Goal: Information Seeking & Learning: Learn about a topic

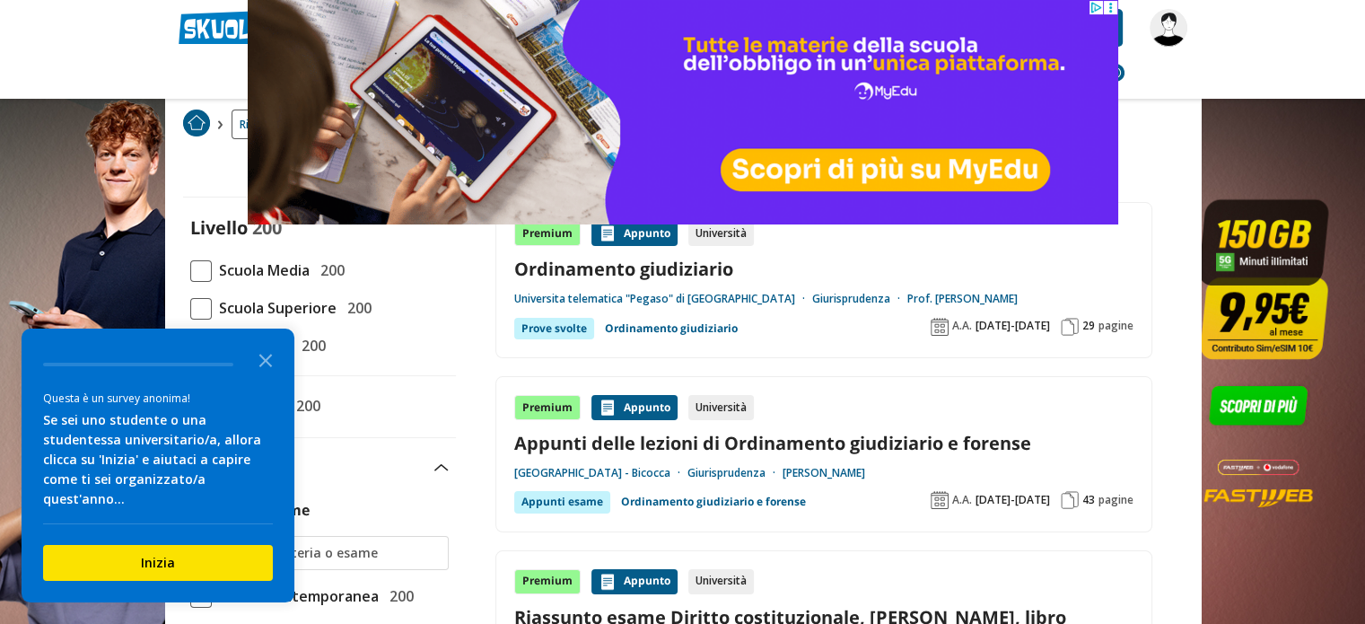
click at [262, 377] on icon "Close the survey" at bounding box center [266, 359] width 36 height 36
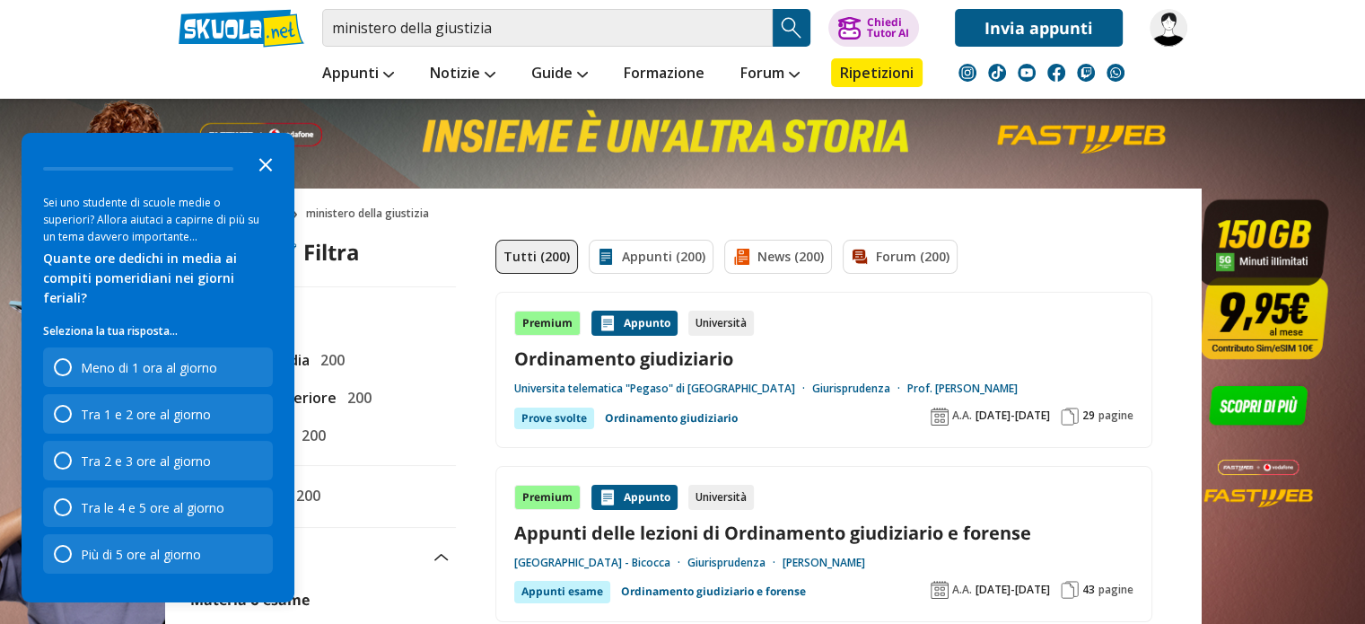
click at [267, 171] on polygon "Close the survey" at bounding box center [265, 164] width 13 height 13
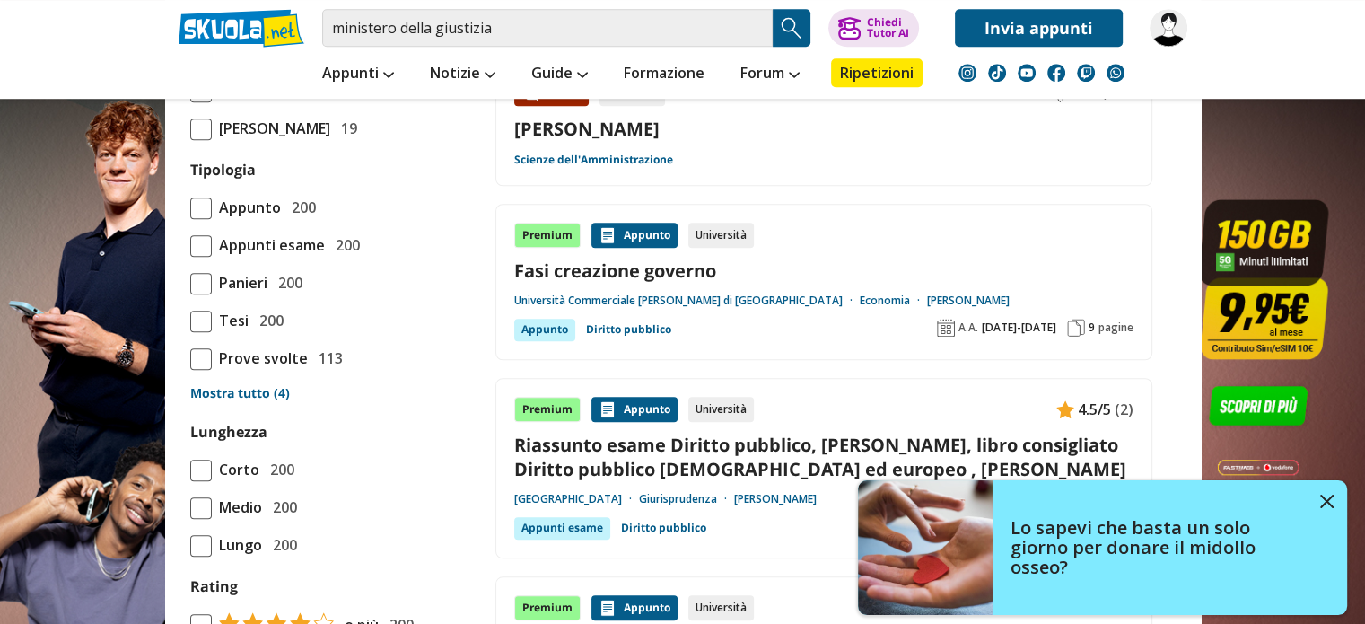
scroll to position [1436, 0]
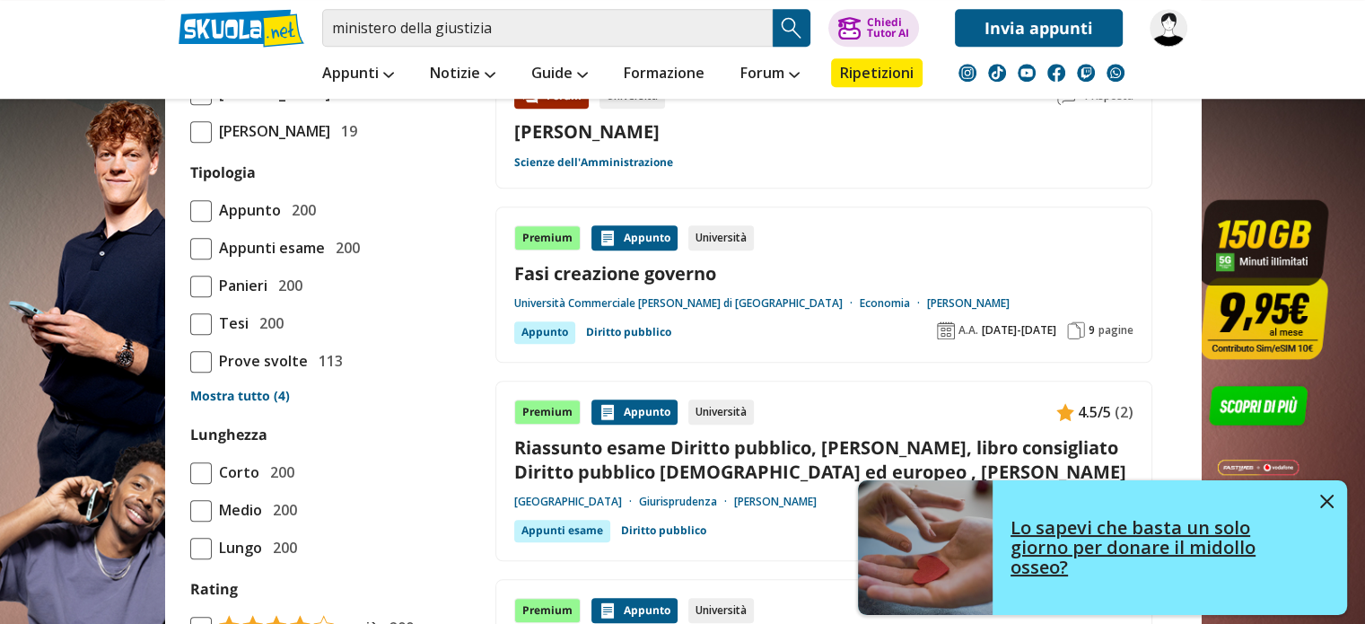
click at [1321, 496] on img at bounding box center [1327, 501] width 13 height 13
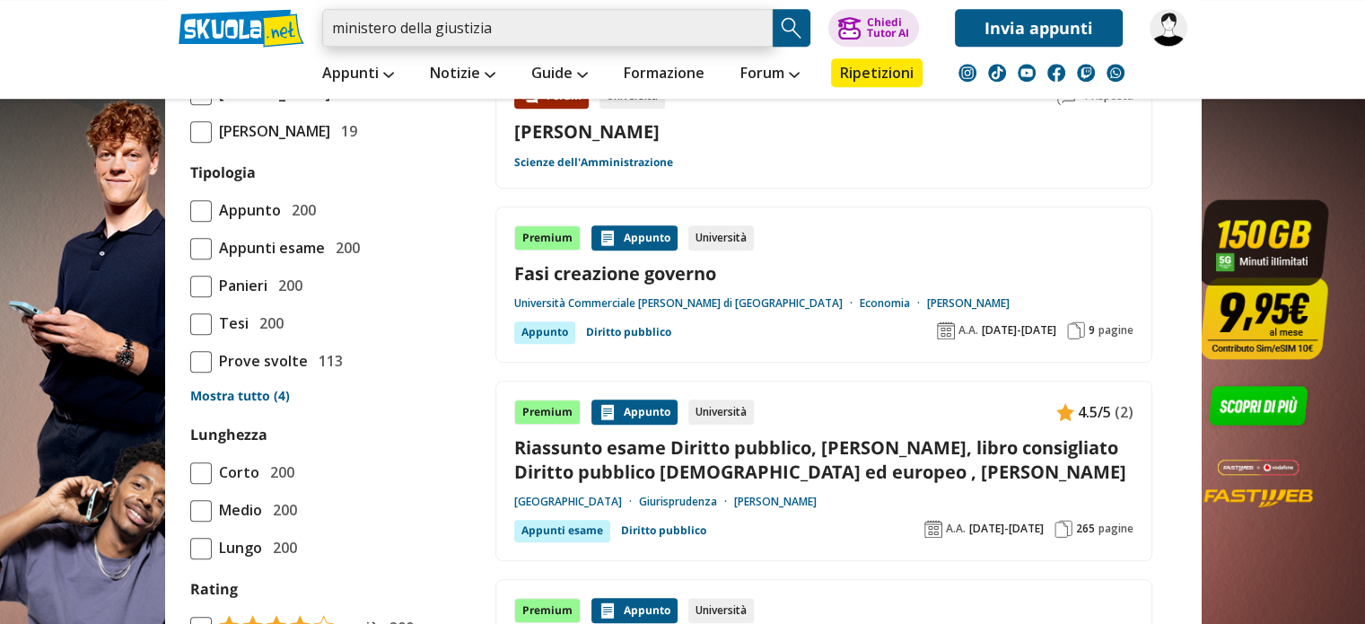
click at [329, 24] on input "ministero della giustizia" at bounding box center [547, 28] width 451 height 38
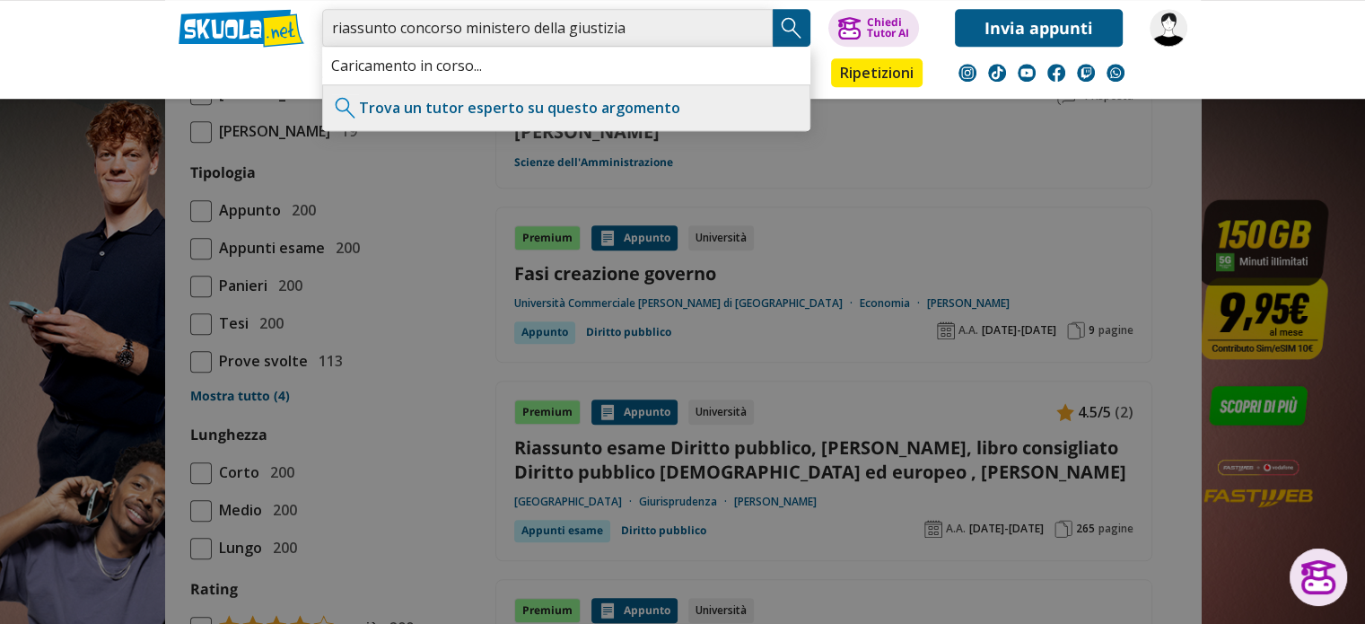
type input "riassunto concorso ministero della giustizia"
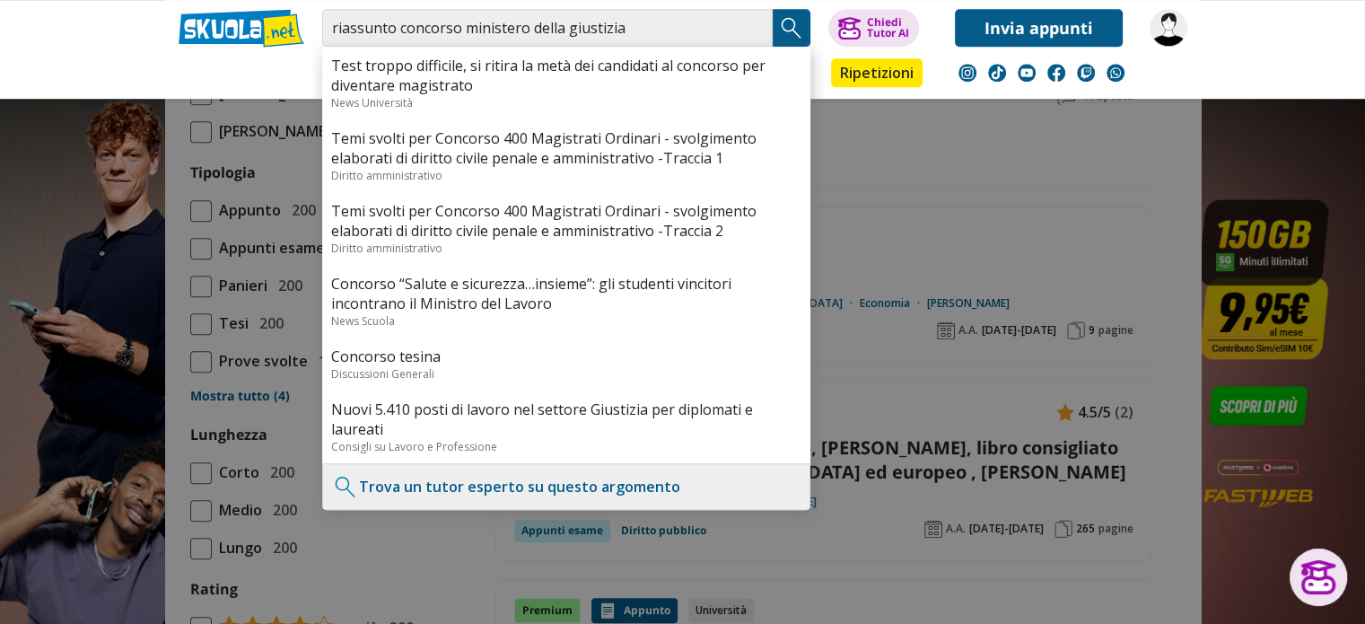
click at [799, 30] on img "Search Button" at bounding box center [791, 27] width 27 height 27
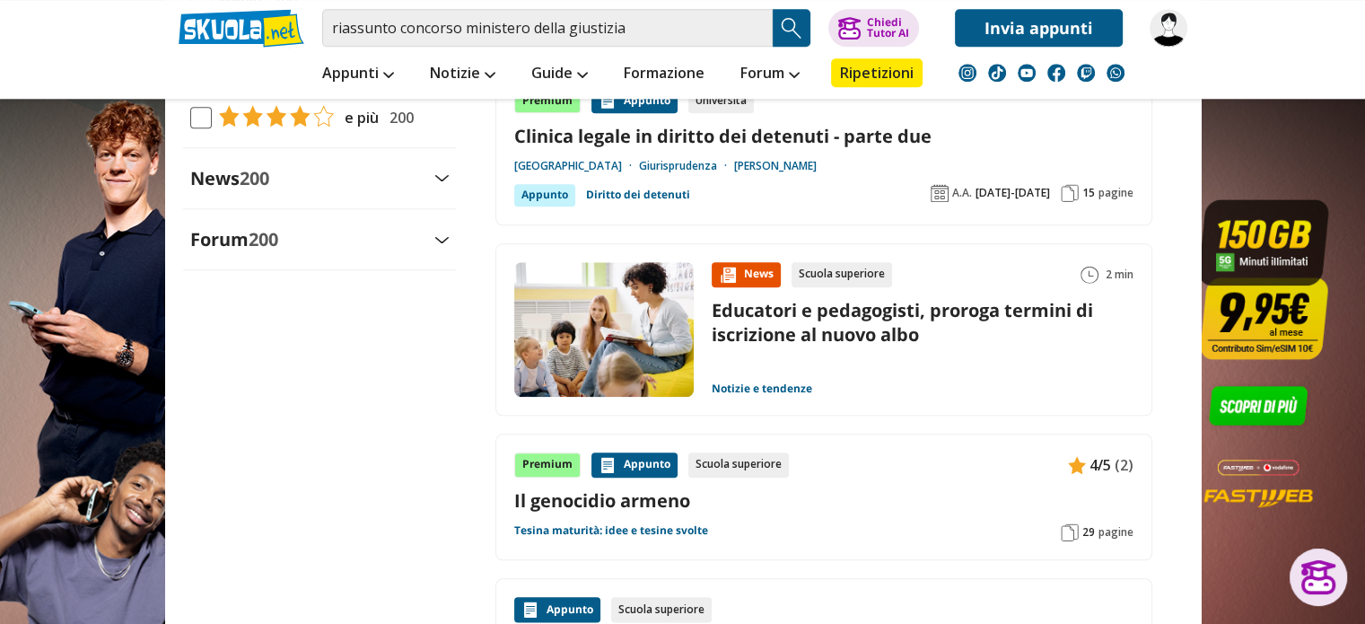
scroll to position [2097, 0]
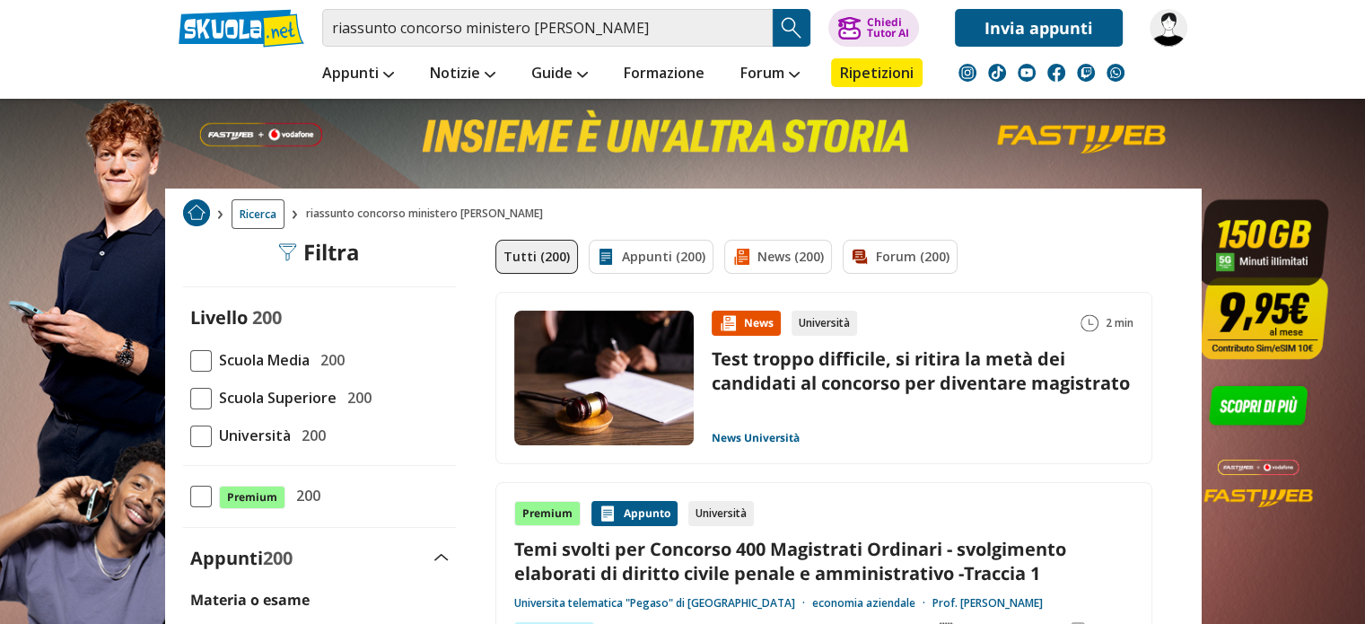
click at [364, 217] on span "riassunto concorso ministero della giustizia" at bounding box center [428, 214] width 244 height 30
click at [188, 213] on img at bounding box center [196, 212] width 27 height 27
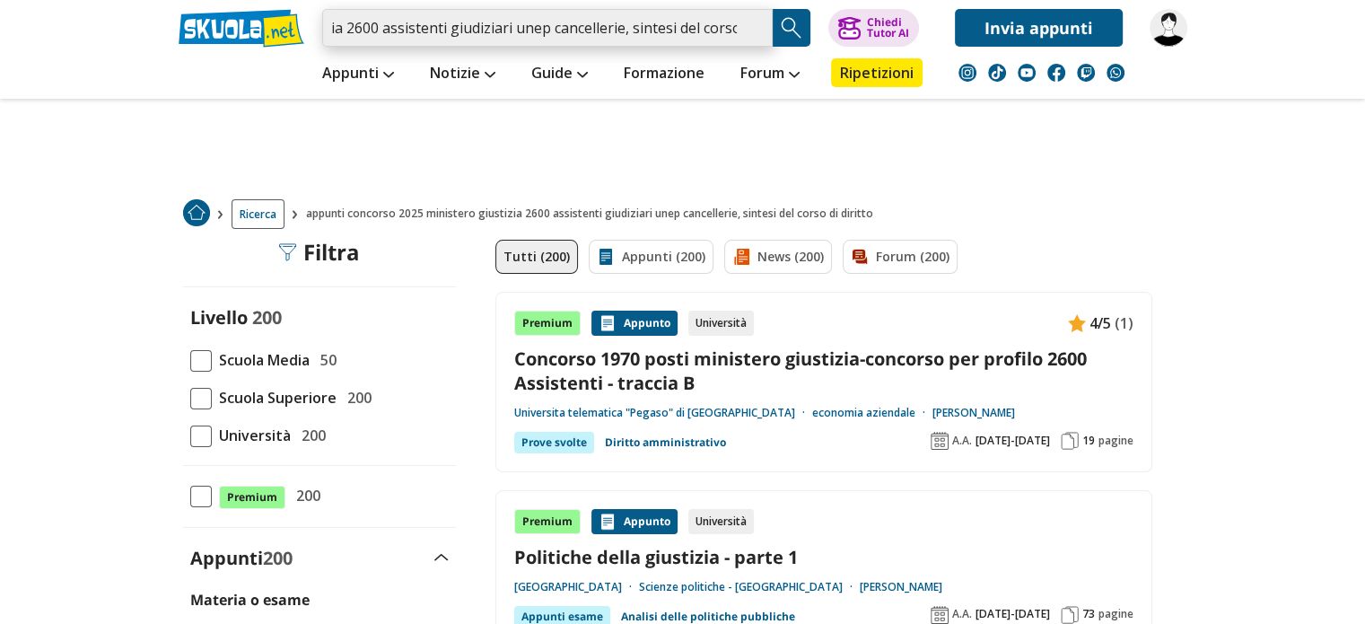
scroll to position [0, 329]
drag, startPoint x: 337, startPoint y: 26, endPoint x: 836, endPoint y: 39, distance: 499.3
click at [836, 39] on div "appunti concorso 2025 ministero giustizia 2600 assistenti giudiziari unep cance…" at bounding box center [683, 23] width 1036 height 47
click at [757, 40] on input "appunti concorso 2025 ministero giustizia 2600 assistenti giudiziari unep cance…" at bounding box center [547, 28] width 451 height 38
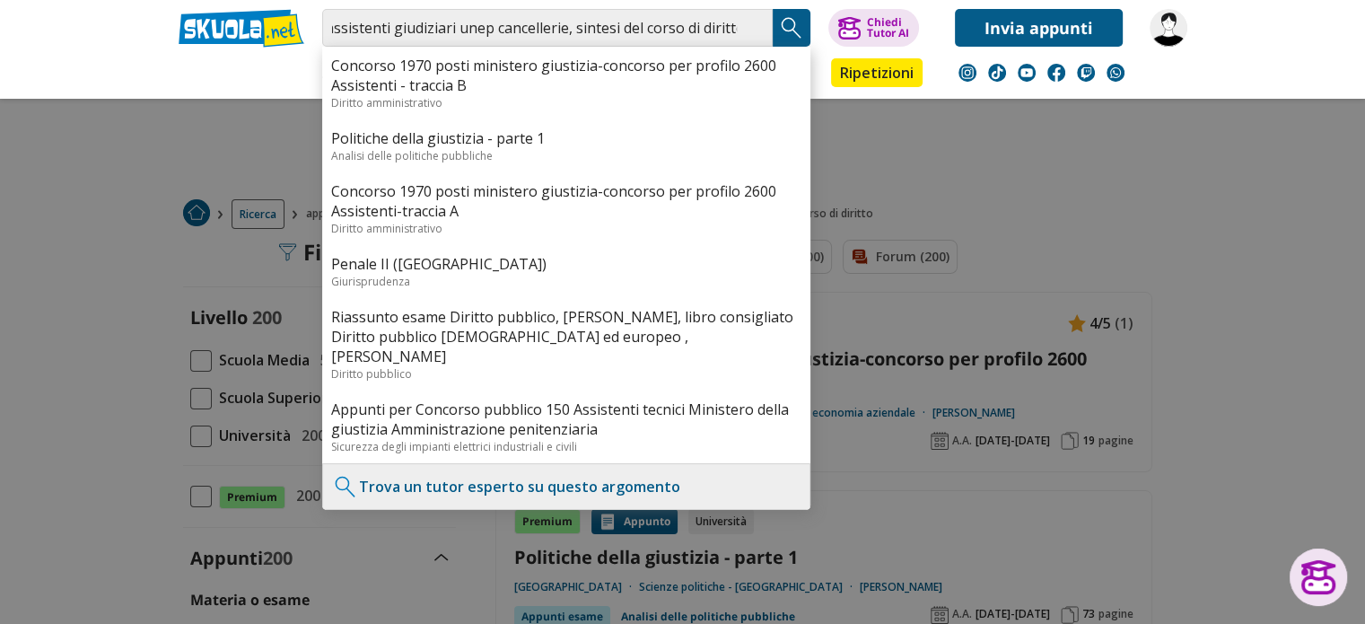
scroll to position [0, 0]
click at [1009, 174] on div at bounding box center [682, 312] width 1365 height 624
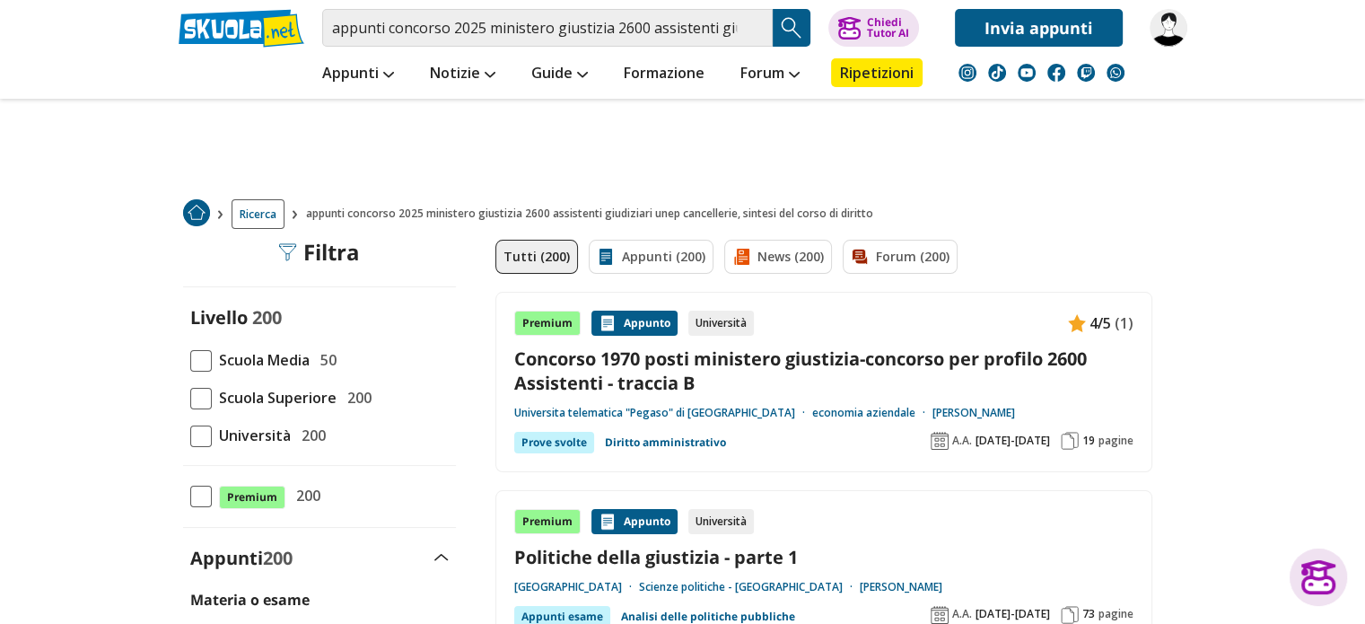
click at [1174, 40] on img at bounding box center [1169, 28] width 38 height 38
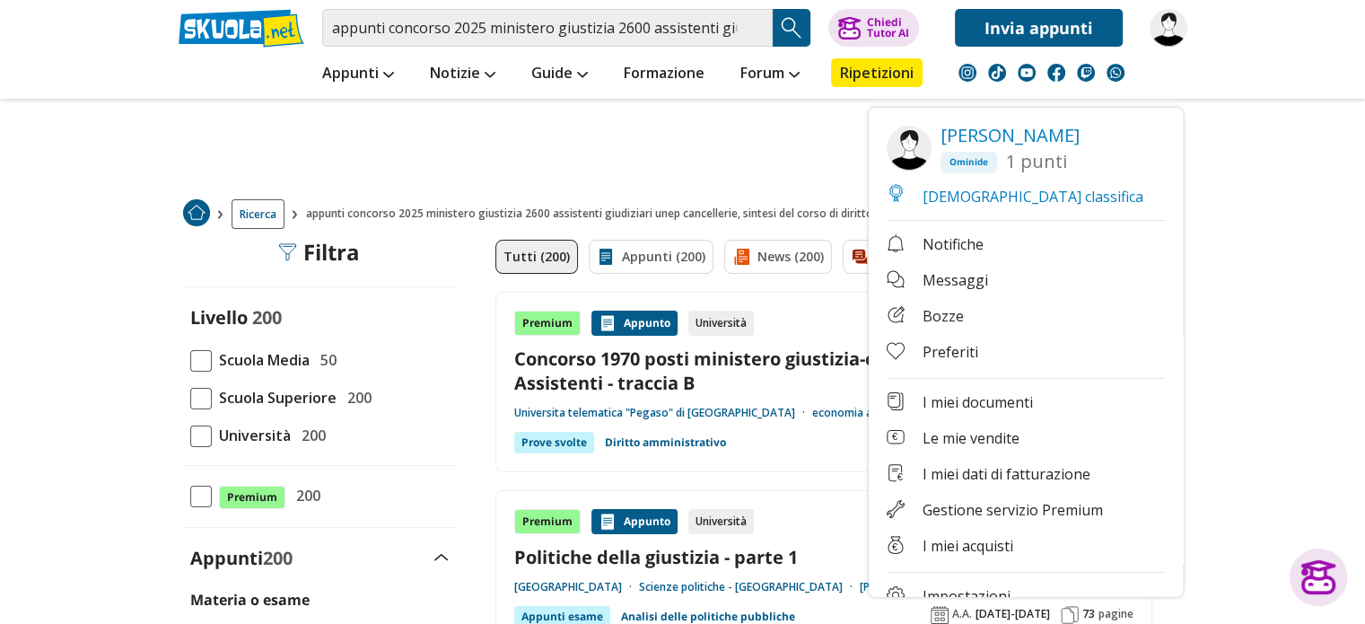
click at [1007, 407] on link "I miei documenti" at bounding box center [1026, 403] width 278 height 22
